Goal: Information Seeking & Learning: Learn about a topic

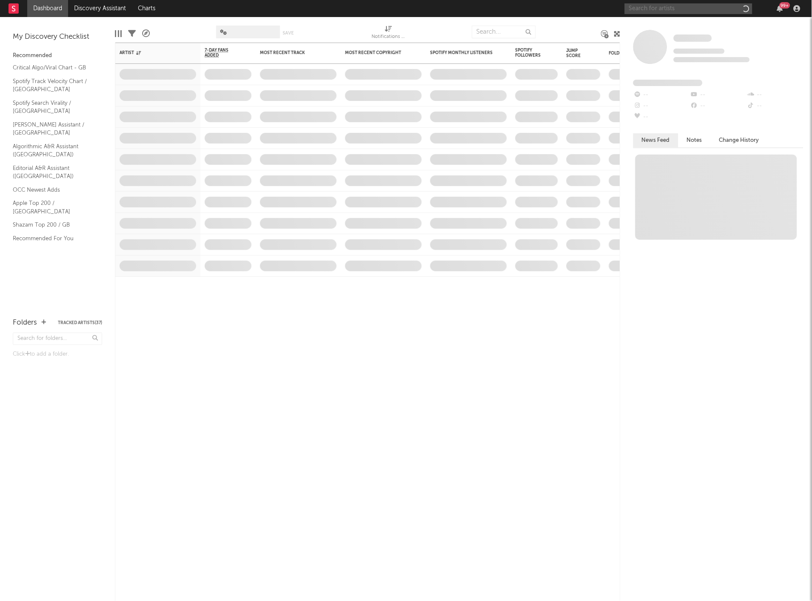
click at [649, 9] on input "text" at bounding box center [689, 8] width 128 height 11
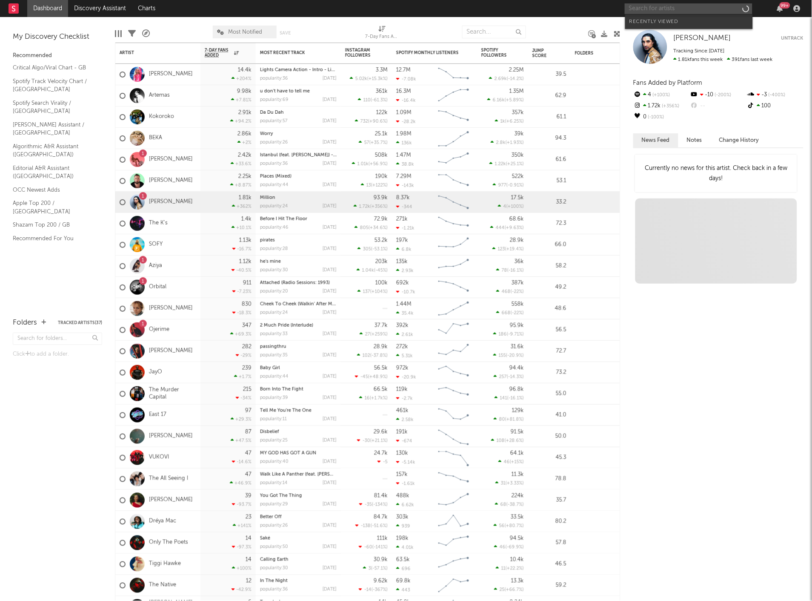
click at [649, 9] on input "text" at bounding box center [689, 8] width 128 height 11
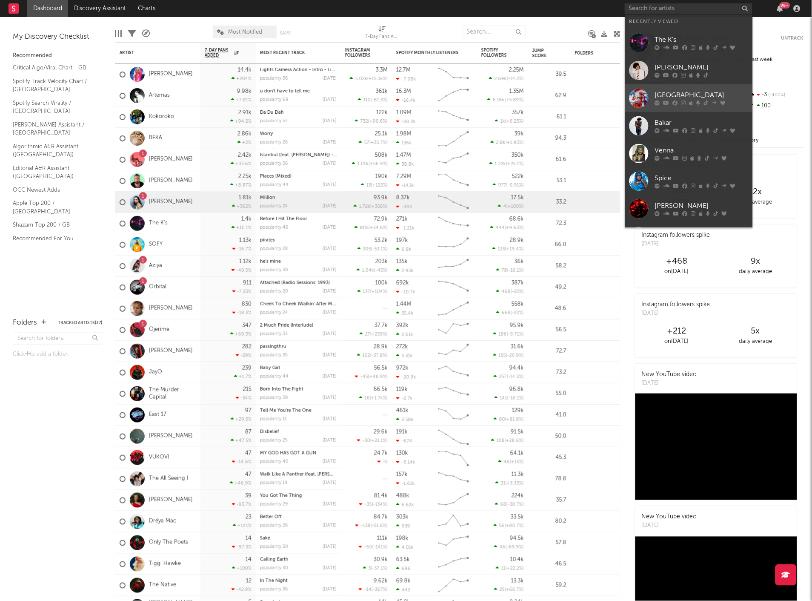
click at [691, 96] on div "[GEOGRAPHIC_DATA]" at bounding box center [702, 95] width 94 height 10
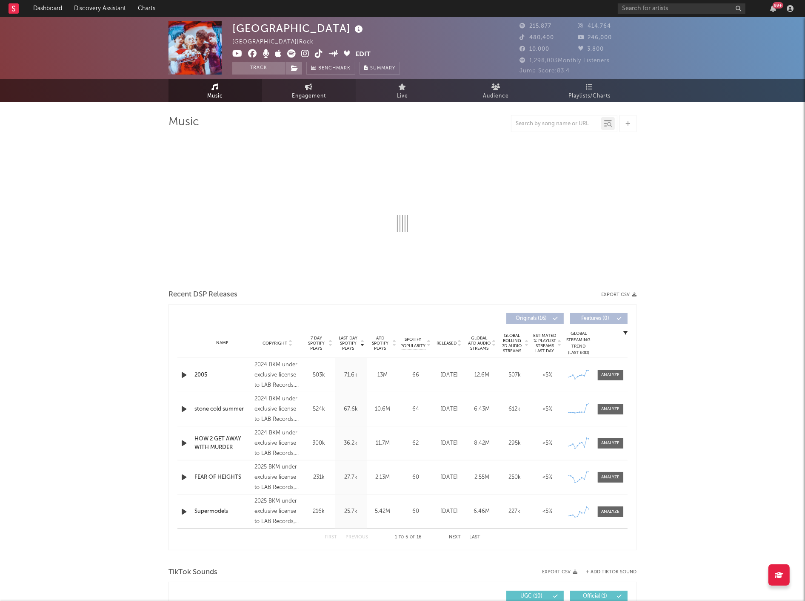
select select "6m"
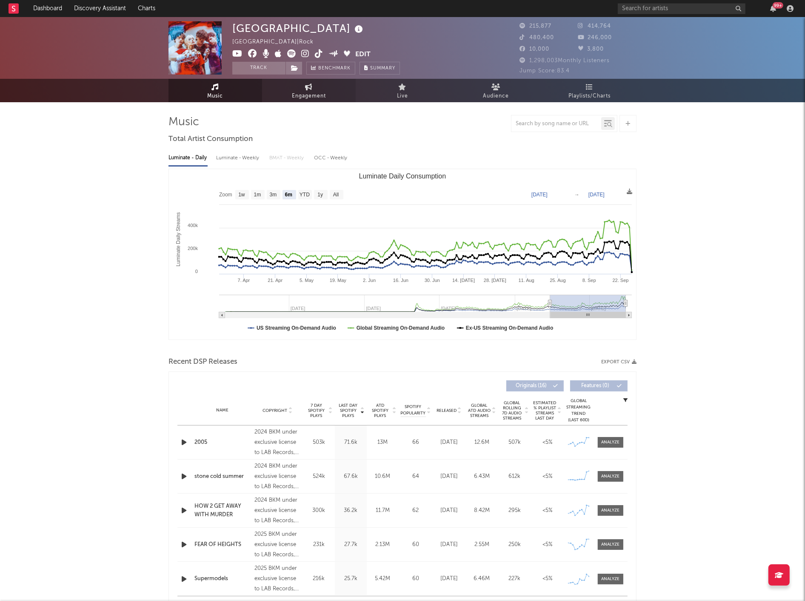
click at [312, 96] on span "Engagement" at bounding box center [309, 96] width 34 height 10
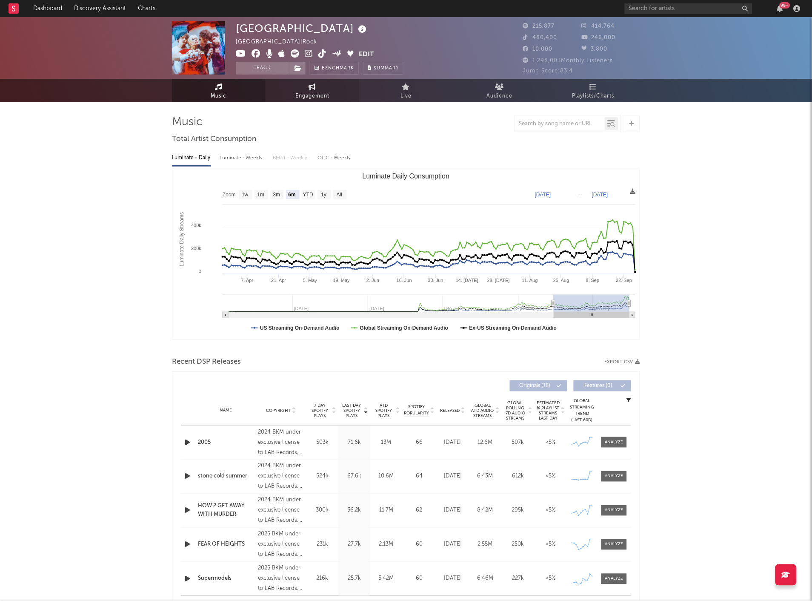
select select "1w"
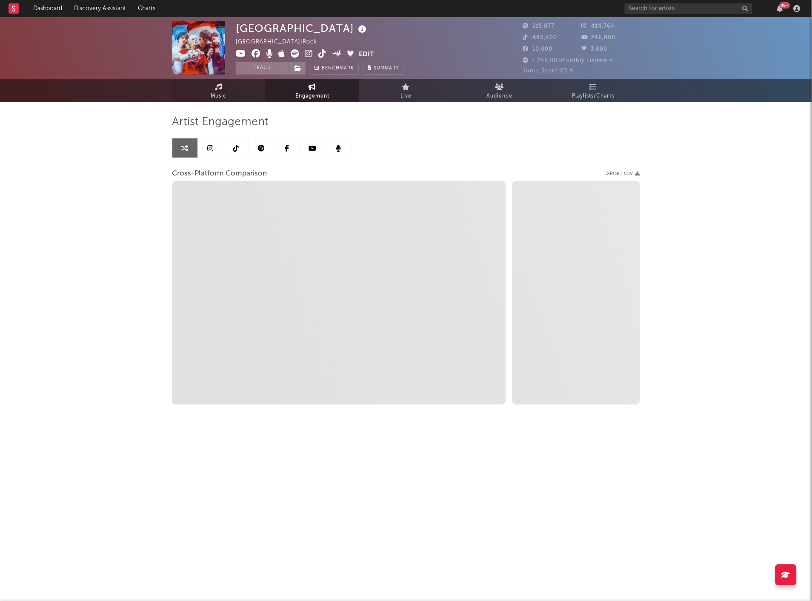
click at [222, 99] on span "Music" at bounding box center [219, 96] width 16 height 10
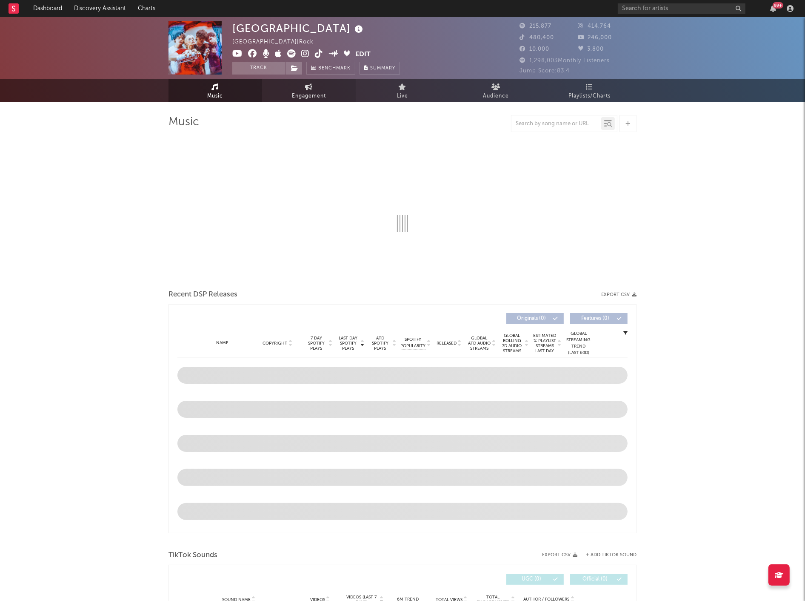
click at [319, 95] on span "Engagement" at bounding box center [309, 96] width 34 height 10
select select "1w"
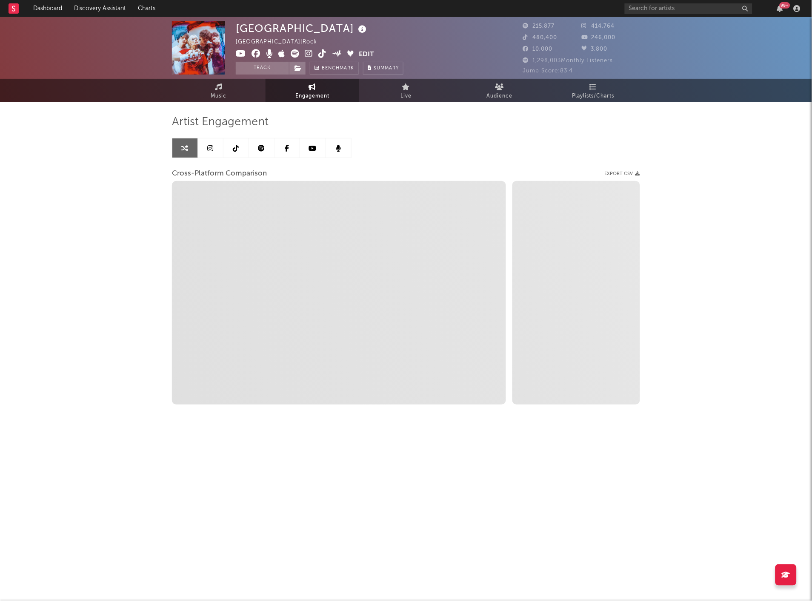
click at [720, 219] on div "[GEOGRAPHIC_DATA] | Rock Edit Track Benchmark Summary 215,877 414,764 480,400 2…" at bounding box center [406, 240] width 812 height 447
click at [663, 248] on div "[GEOGRAPHIC_DATA] | Rock Edit Track Benchmark Summary 215,877 414,764 480,400 2…" at bounding box center [406, 240] width 812 height 447
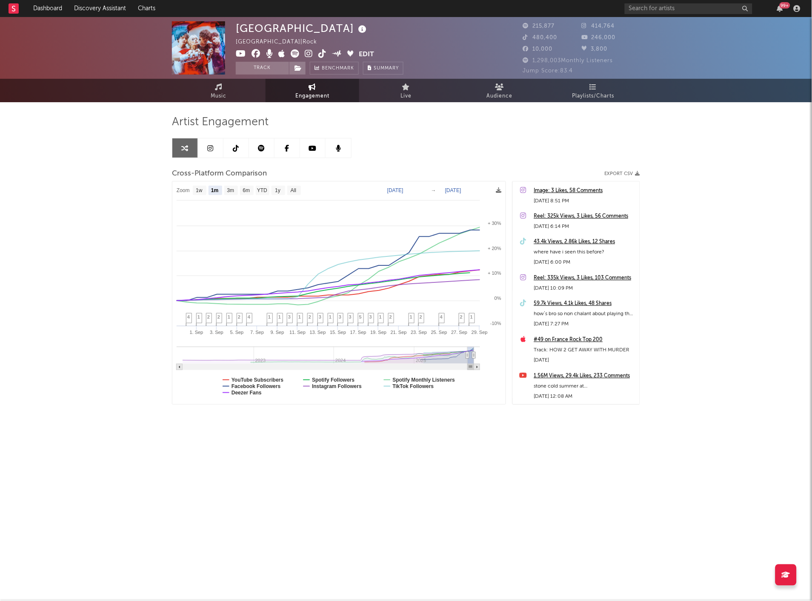
select select "1m"
